Goal: Transaction & Acquisition: Book appointment/travel/reservation

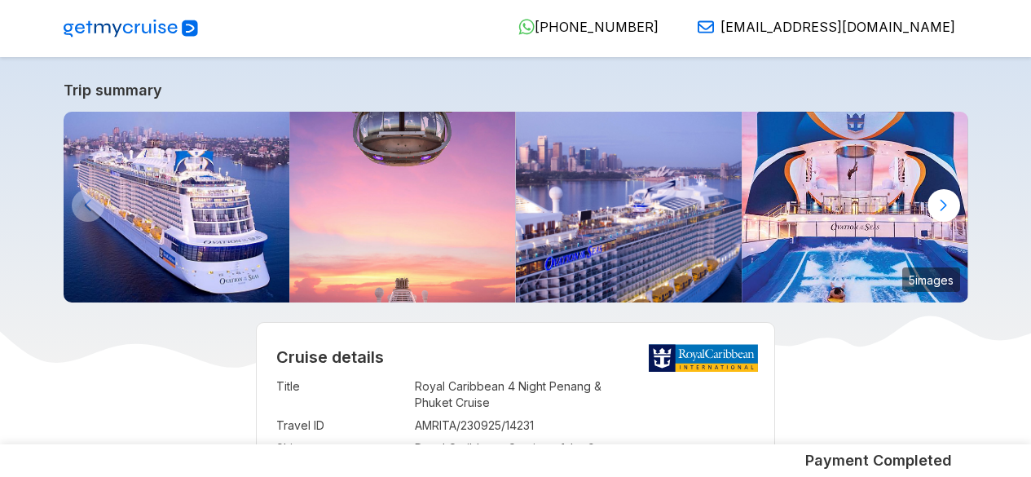
select select "**"
select select "*"
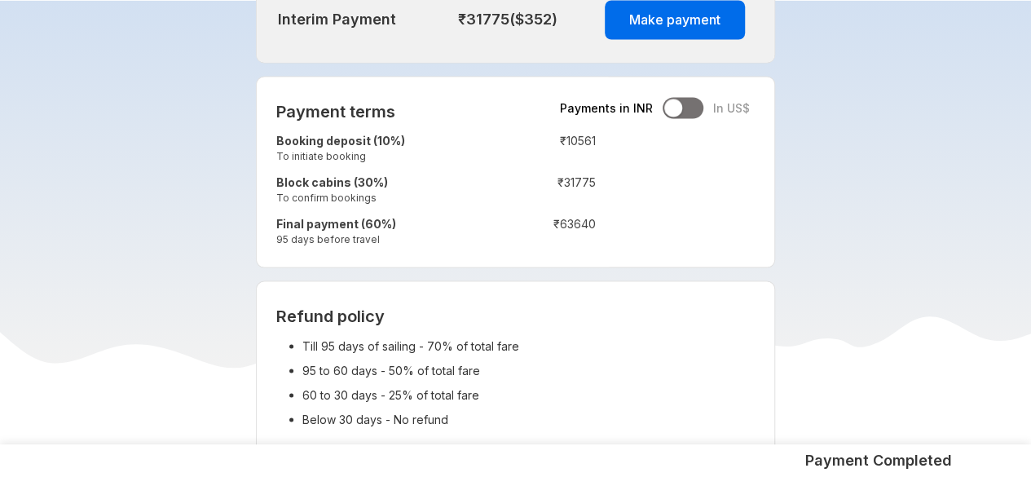
scroll to position [1490, 0]
click at [573, 133] on td "₹ 10561" at bounding box center [547, 149] width 97 height 42
click at [468, 222] on td "Final payment (60%) 95 days before travel" at bounding box center [383, 232] width 214 height 42
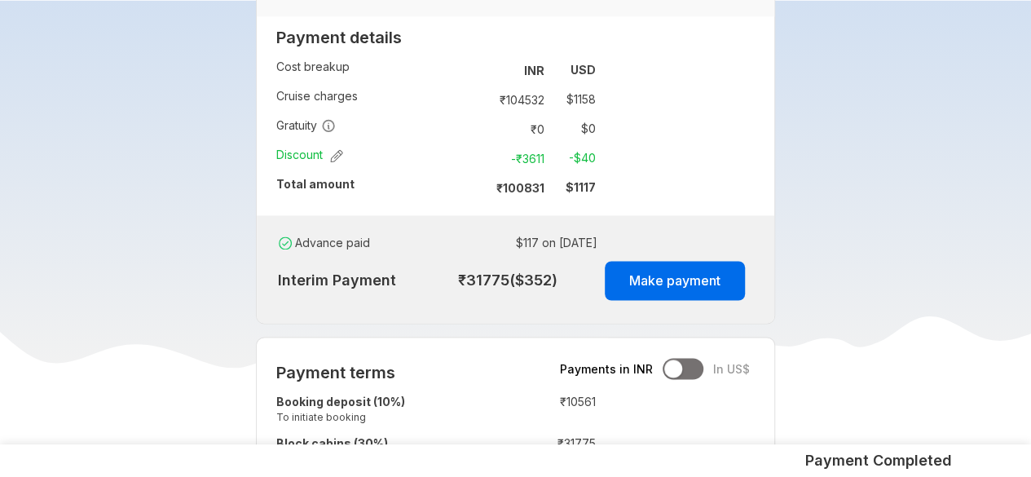
scroll to position [1224, 0]
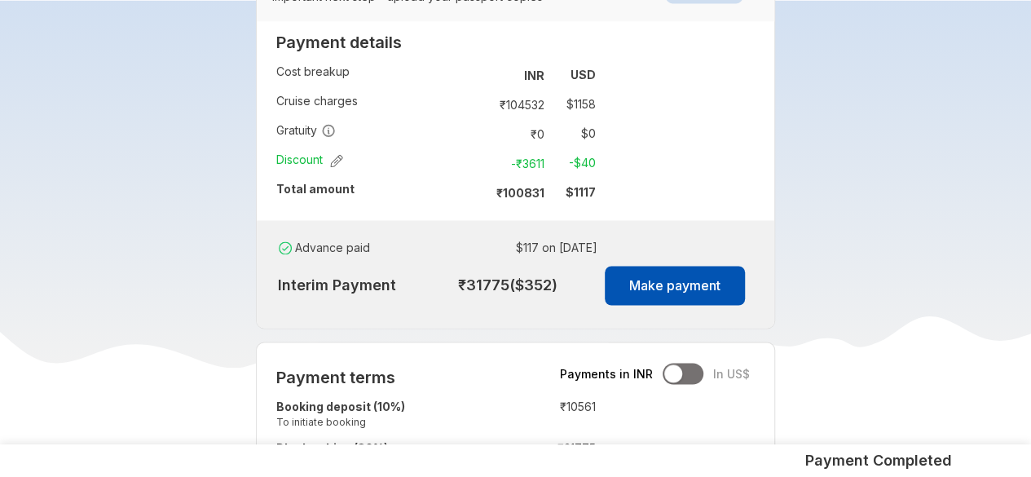
click at [716, 289] on button "Make payment" at bounding box center [675, 285] width 140 height 39
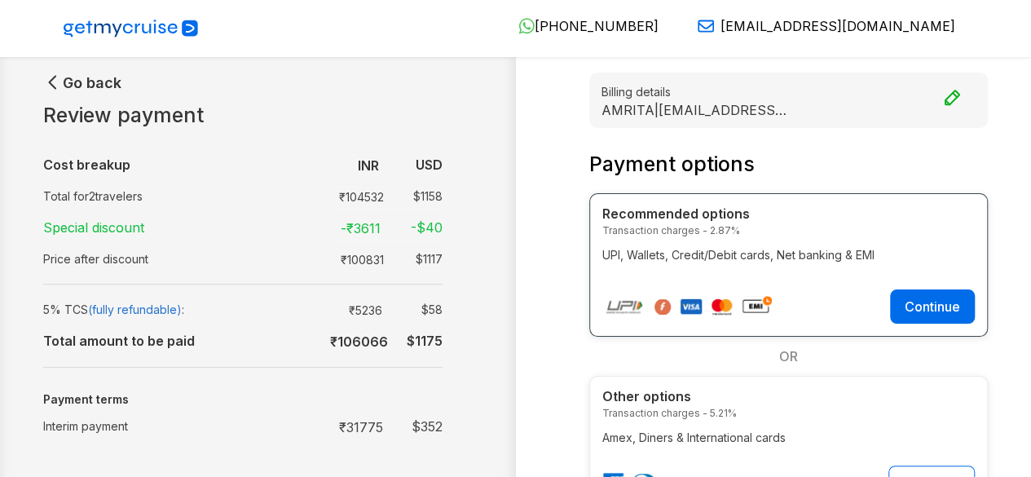
click at [51, 84] on icon "button" at bounding box center [53, 83] width 7 height 12
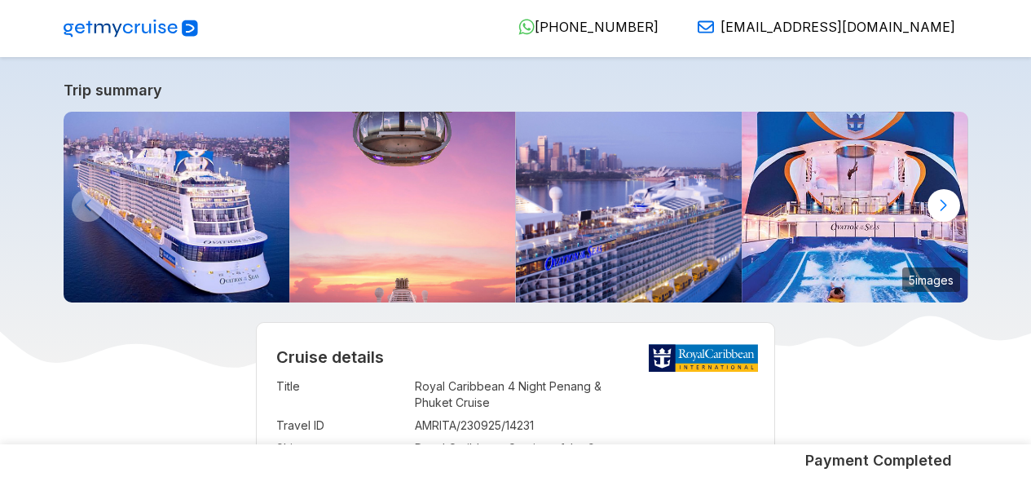
select select "**"
select select "*"
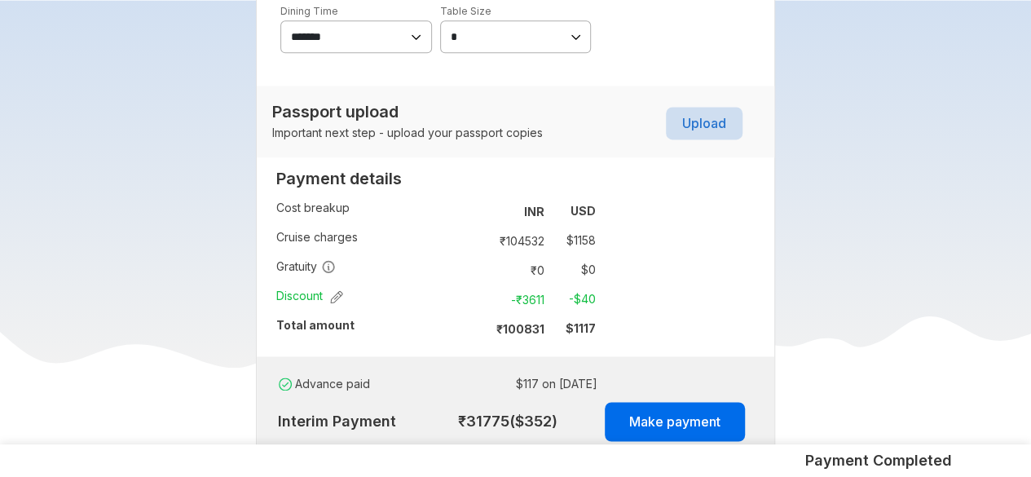
scroll to position [1091, 0]
